Goal: Check status

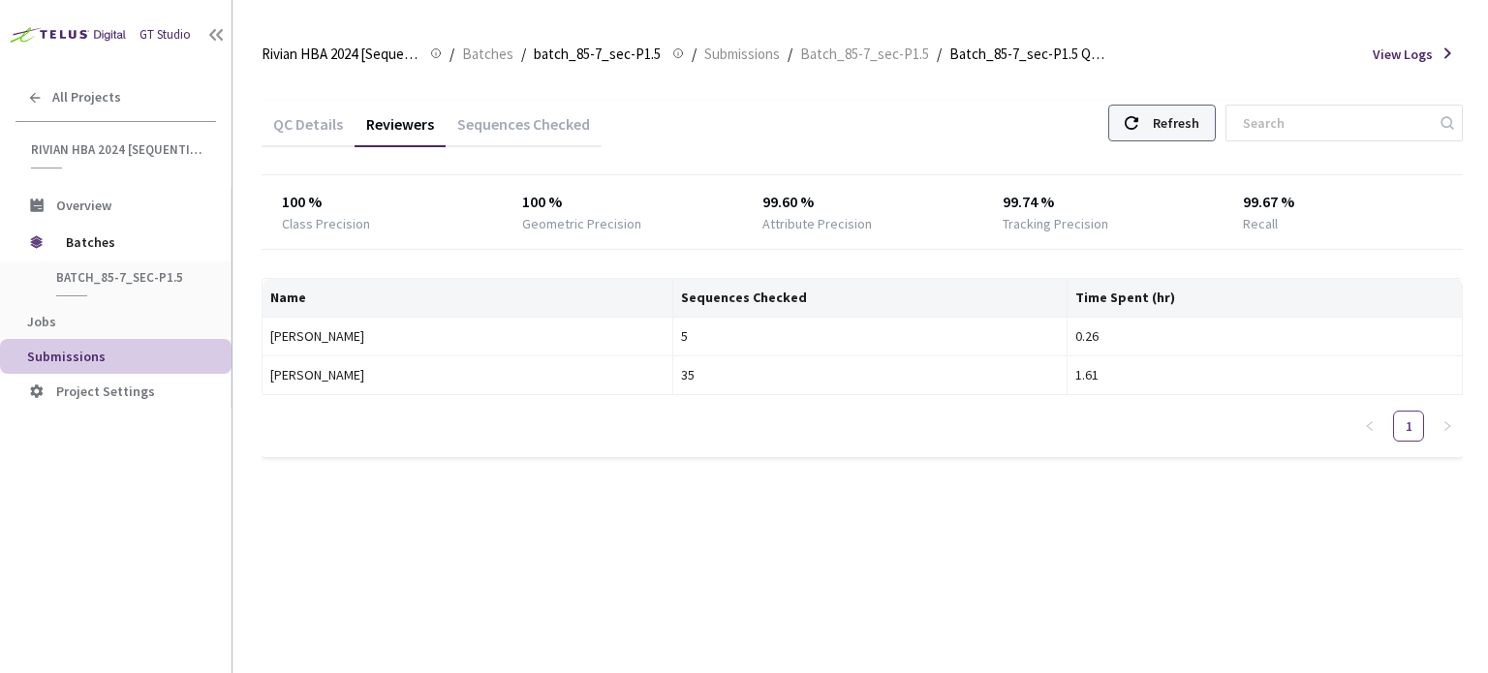
click at [1138, 125] on icon at bounding box center [1131, 123] width 14 height 14
click at [1190, 130] on div "Refresh" at bounding box center [1175, 123] width 46 height 35
click at [1138, 138] on div at bounding box center [1131, 123] width 14 height 35
click at [1109, 131] on div "QC Details Reviewers Sequences Checked Refresh" at bounding box center [861, 126] width 1201 height 50
click at [1139, 125] on div "Refresh" at bounding box center [1162, 123] width 108 height 37
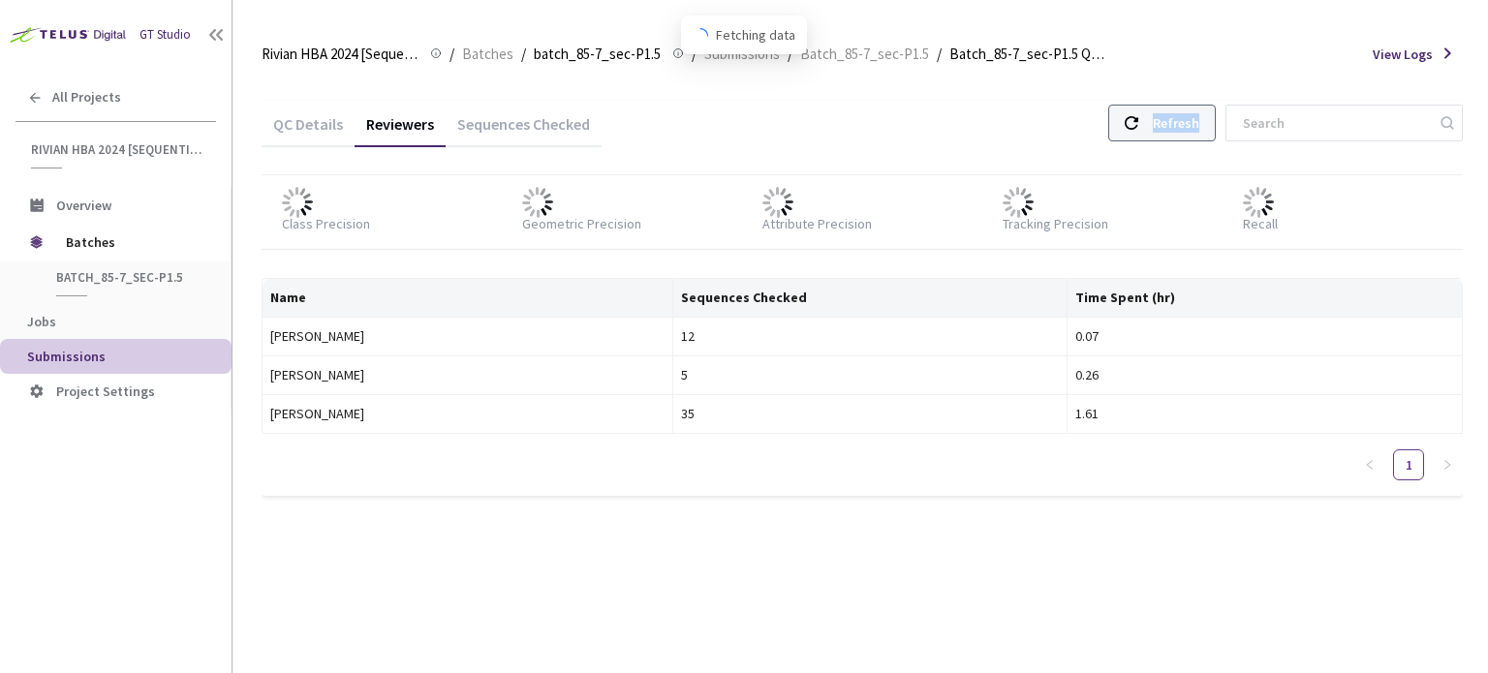
click at [1139, 125] on div "Refresh" at bounding box center [1162, 123] width 108 height 37
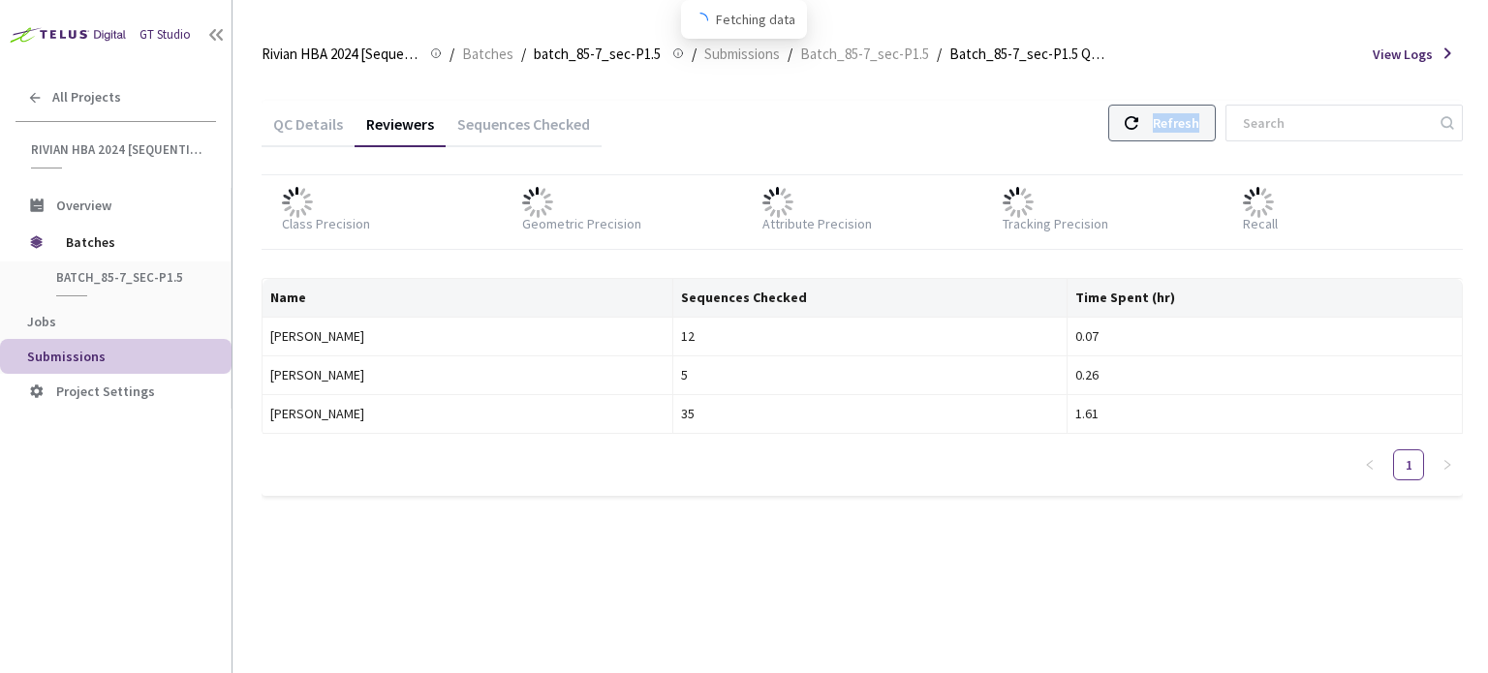
click at [1139, 125] on div "Refresh" at bounding box center [1162, 123] width 108 height 37
click at [1162, 132] on div "Refresh" at bounding box center [1162, 123] width 108 height 37
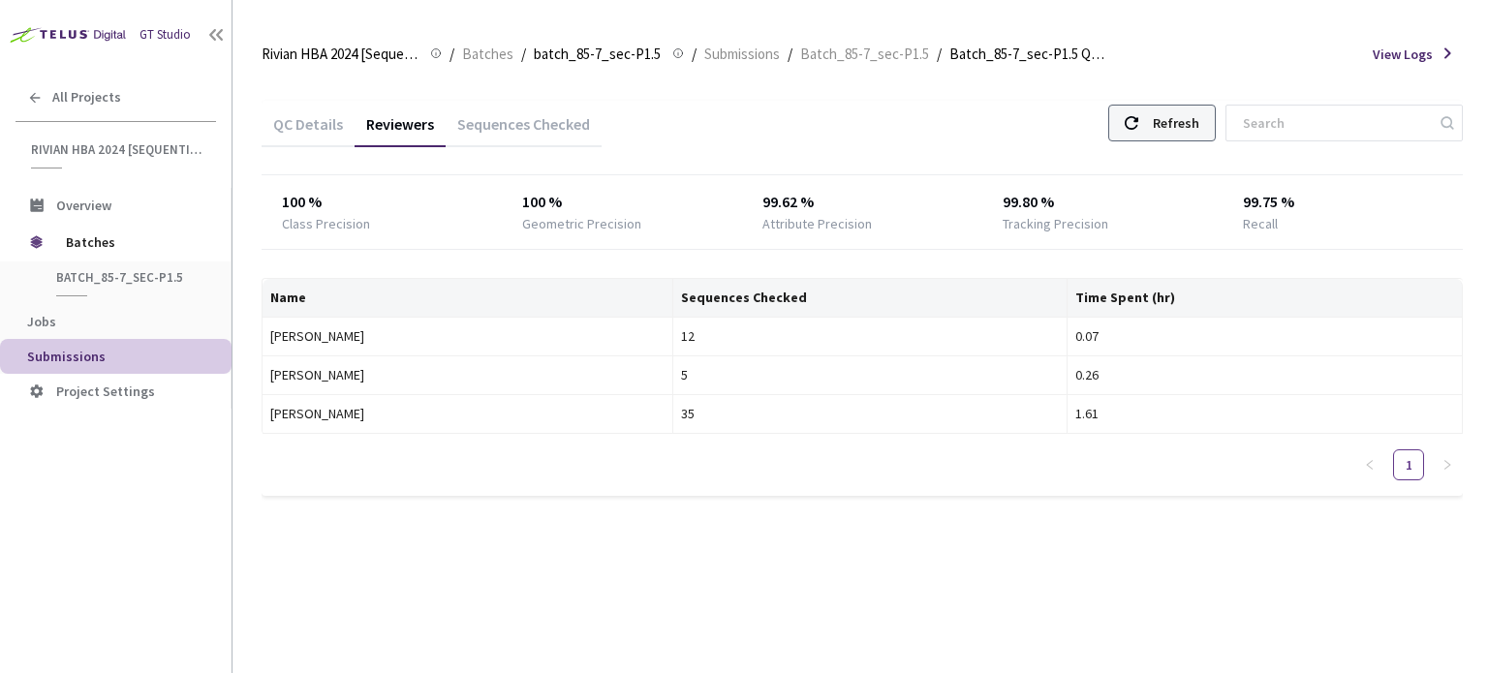
click at [1138, 123] on icon at bounding box center [1131, 123] width 14 height 14
click at [1166, 115] on div "Refresh" at bounding box center [1162, 123] width 108 height 37
